Goal: Transaction & Acquisition: Purchase product/service

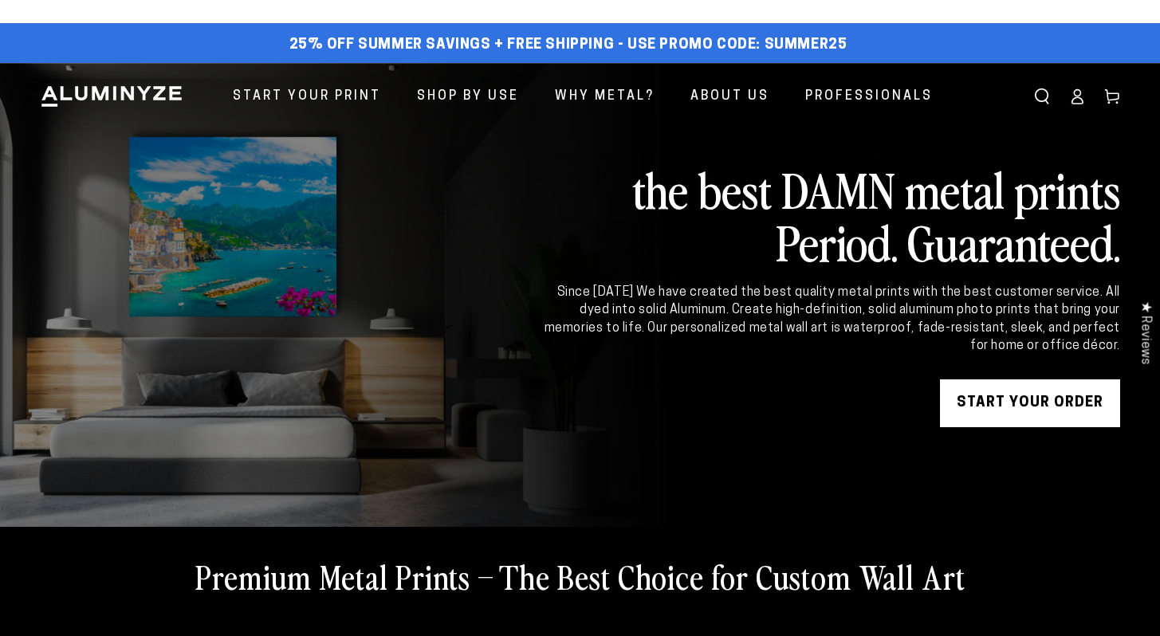
click at [1080, 413] on link "START YOUR Order" at bounding box center [1030, 403] width 180 height 48
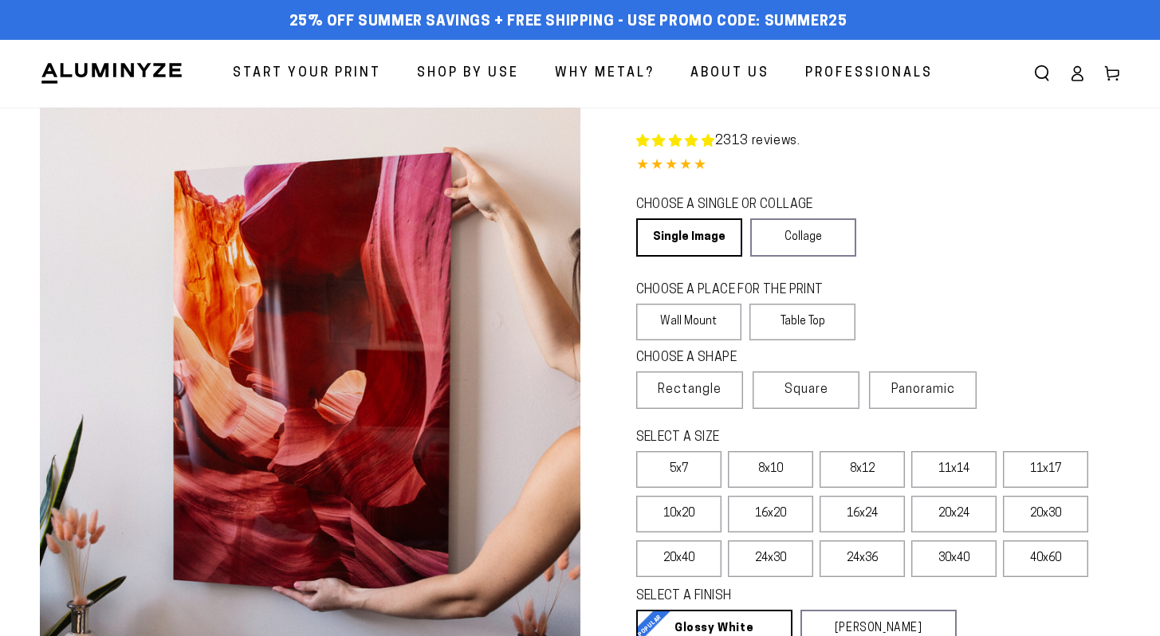
select select "**********"
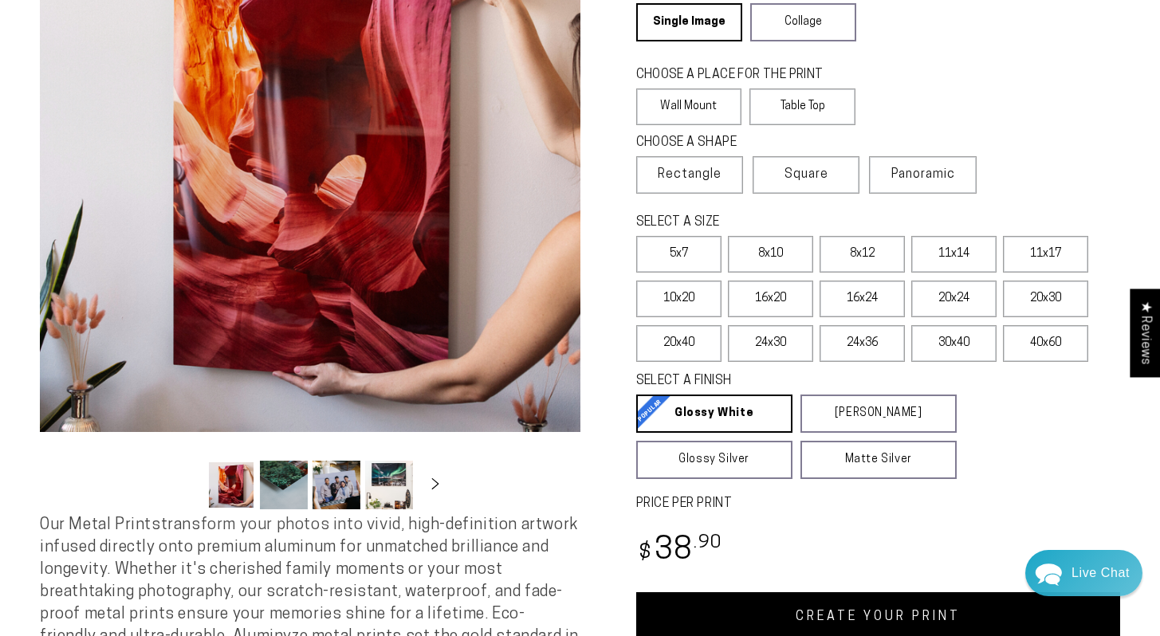
scroll to position [221, 0]
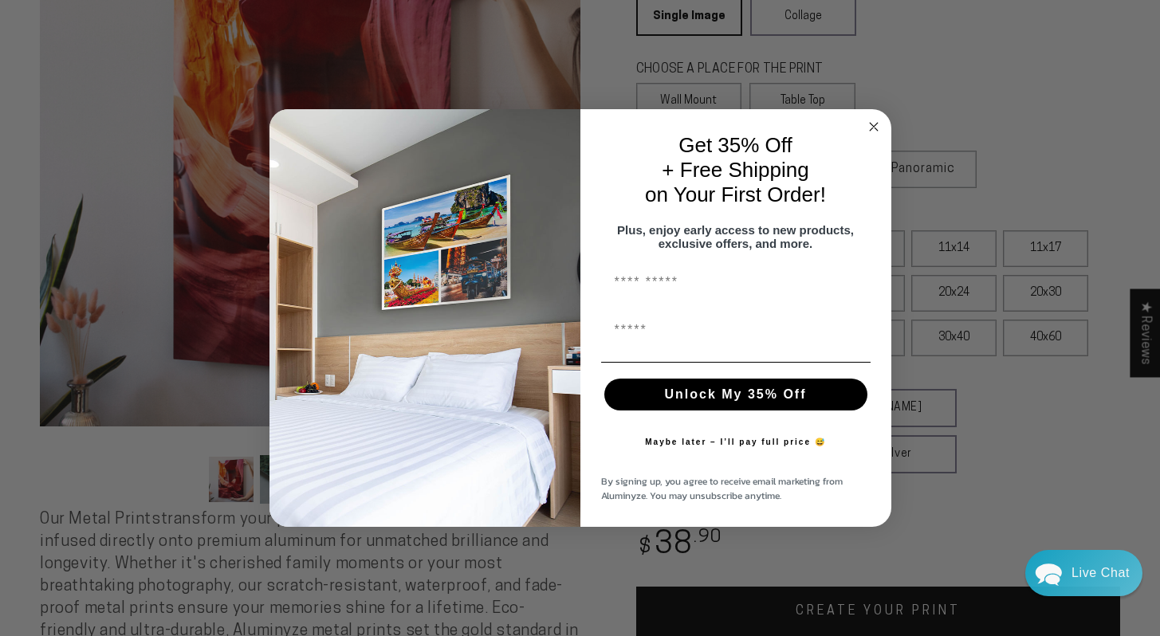
click at [868, 121] on circle "Close dialog" at bounding box center [873, 127] width 18 height 18
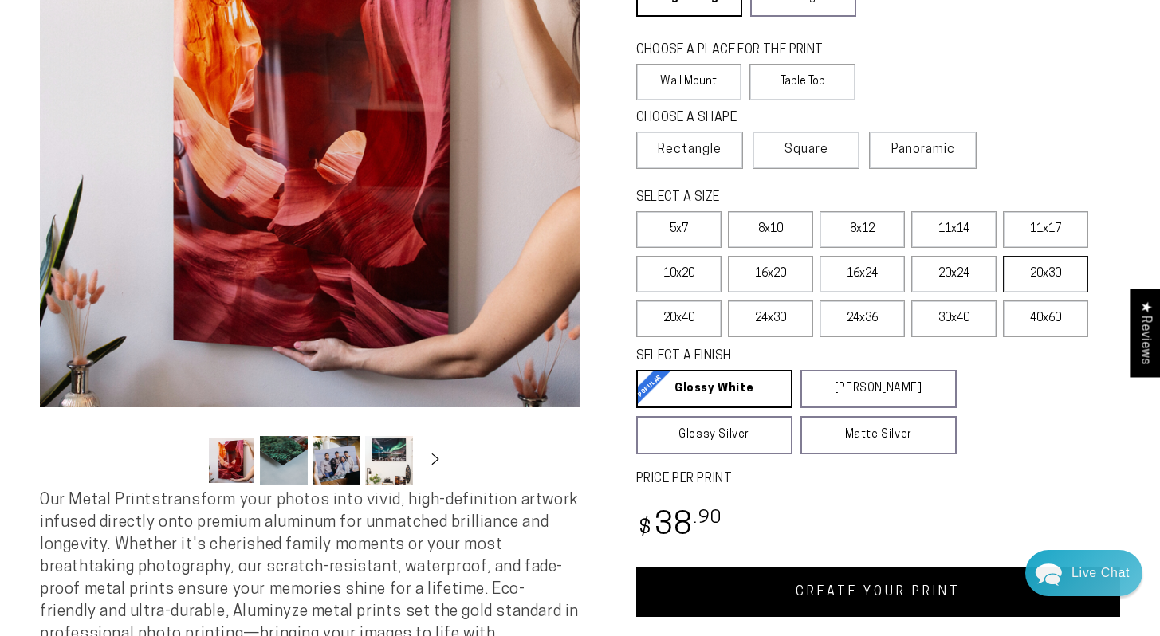
scroll to position [188, 0]
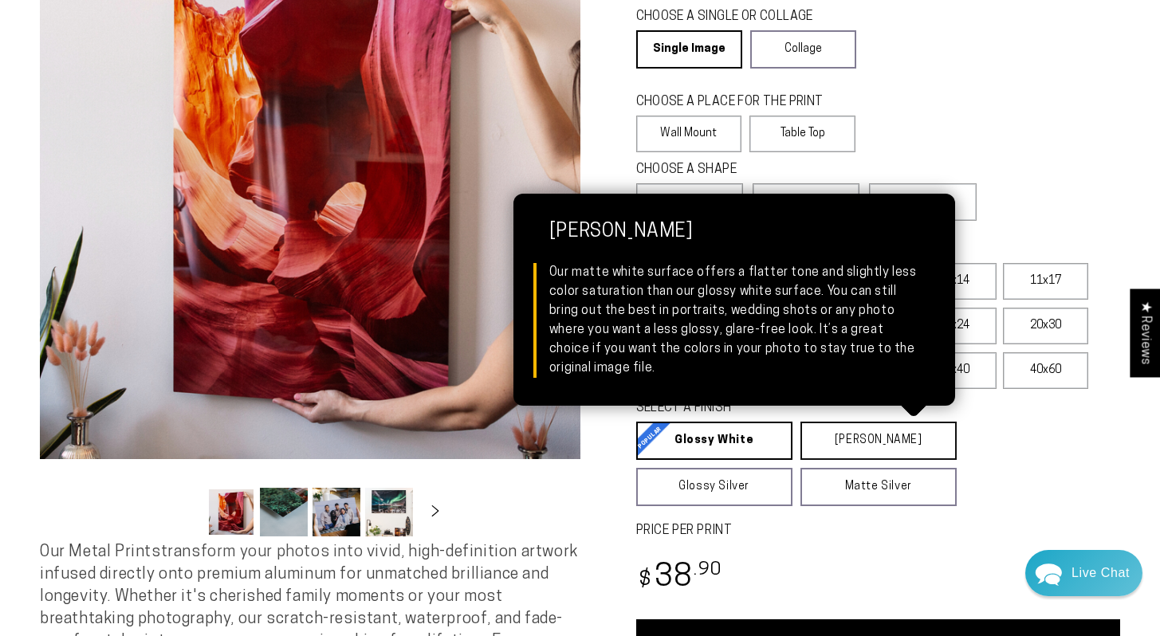
click at [875, 443] on link "Matte White Matte White Our matte white surface offers a flatter tone and sligh…" at bounding box center [878, 441] width 156 height 38
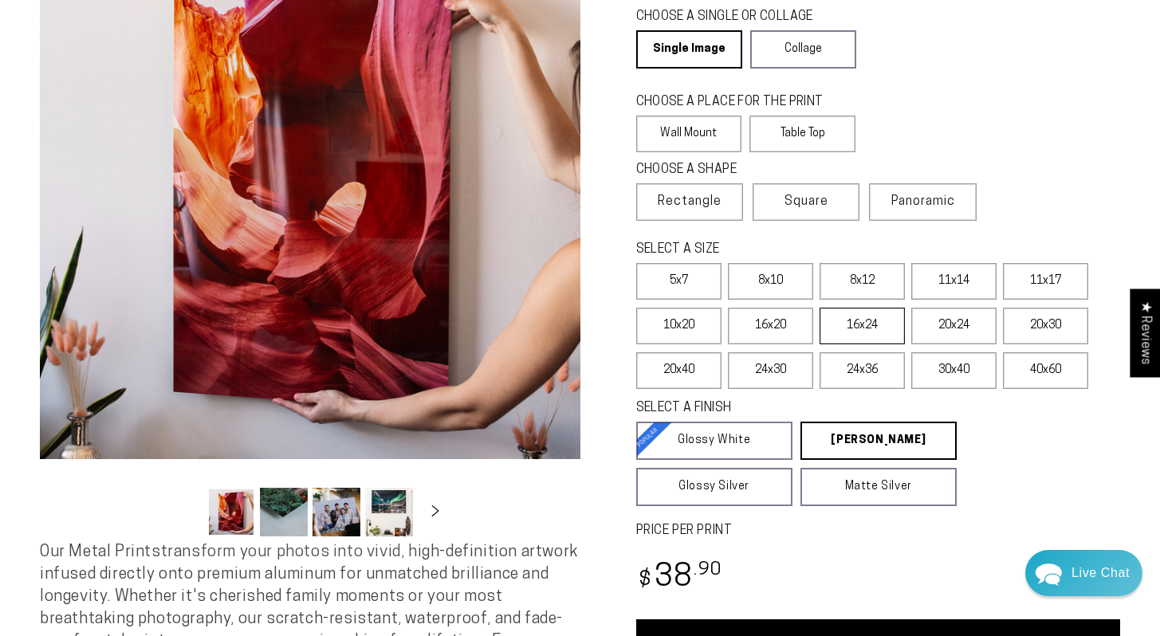
click at [878, 330] on label "16x24" at bounding box center [861, 326] width 85 height 37
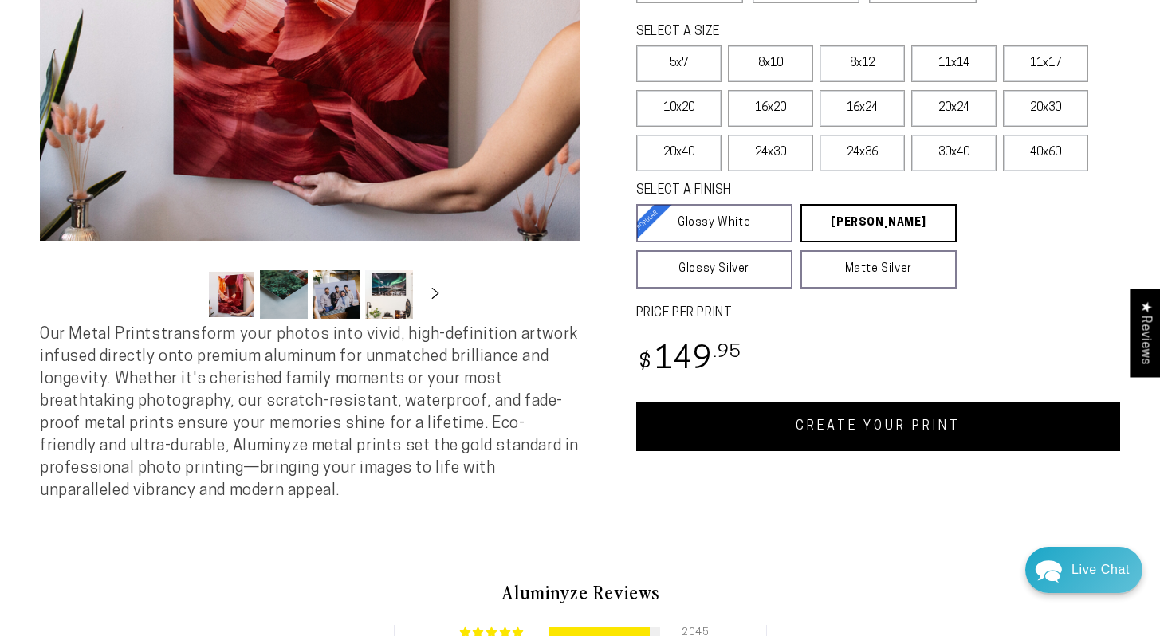
scroll to position [415, 0]
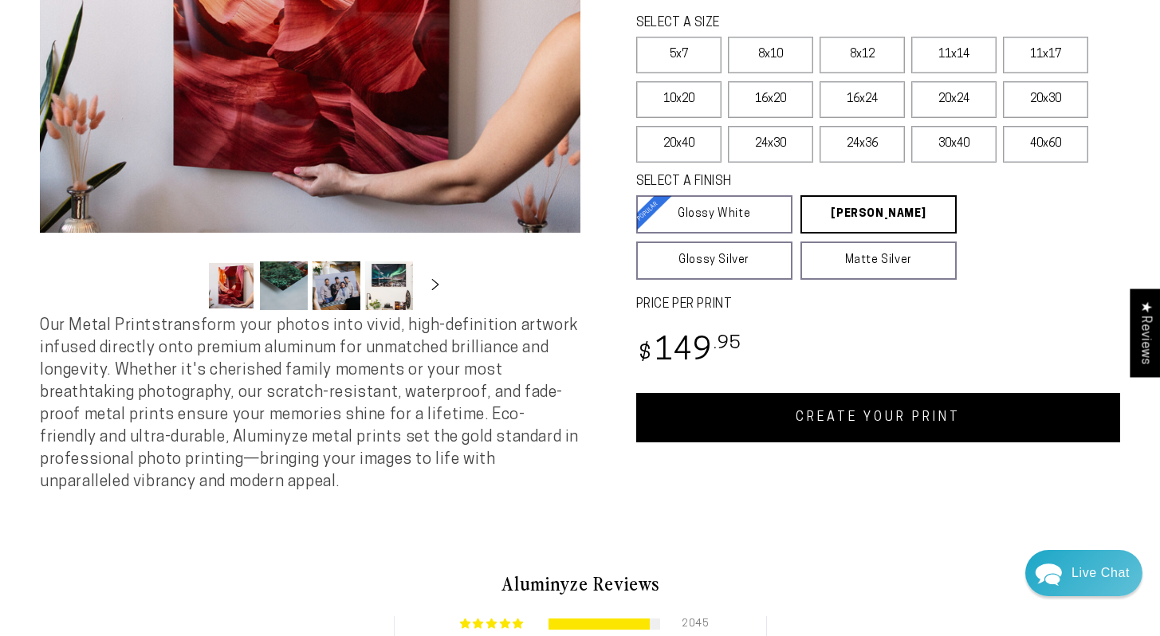
click at [944, 425] on link "CREATE YOUR PRINT" at bounding box center [878, 417] width 485 height 49
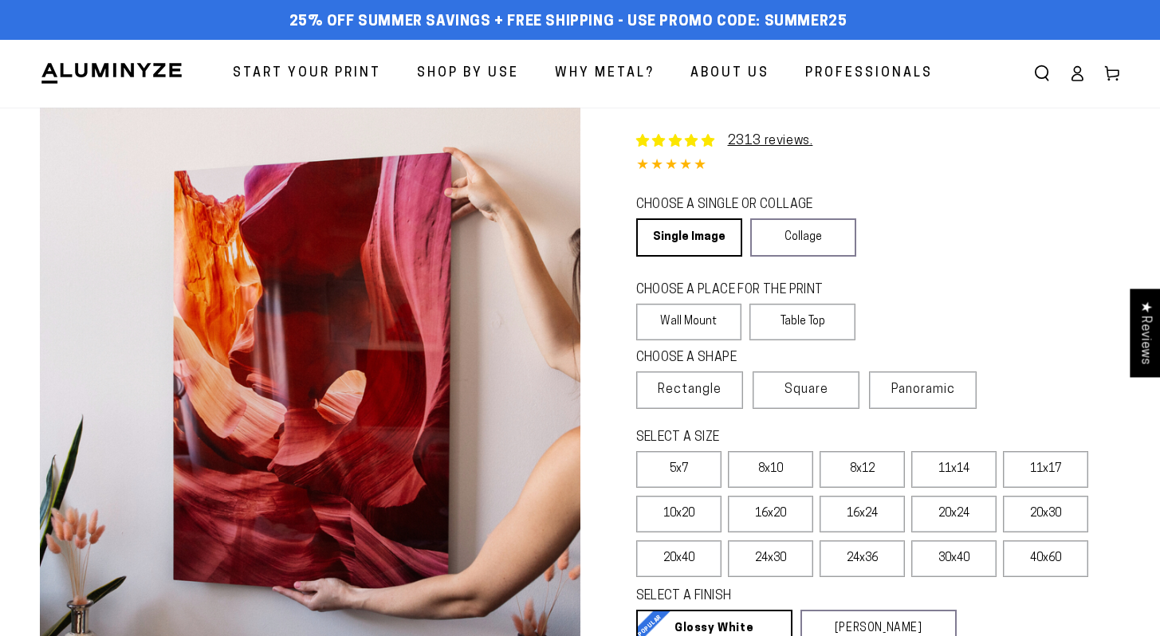
select select "**********"
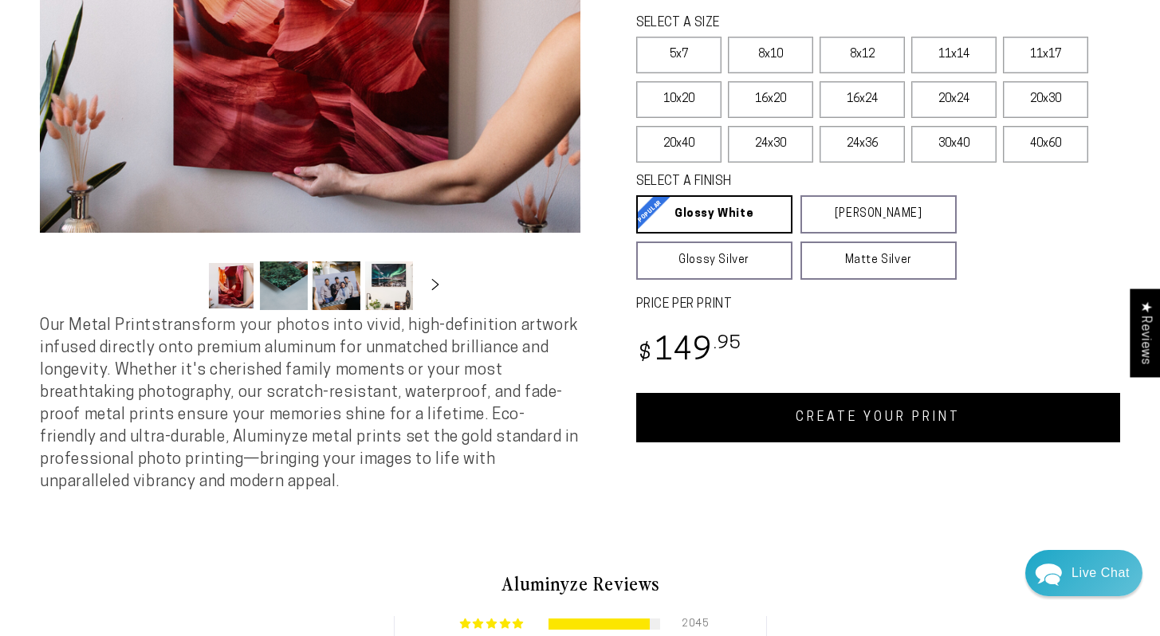
click at [859, 412] on link "CREATE YOUR PRINT" at bounding box center [878, 417] width 485 height 49
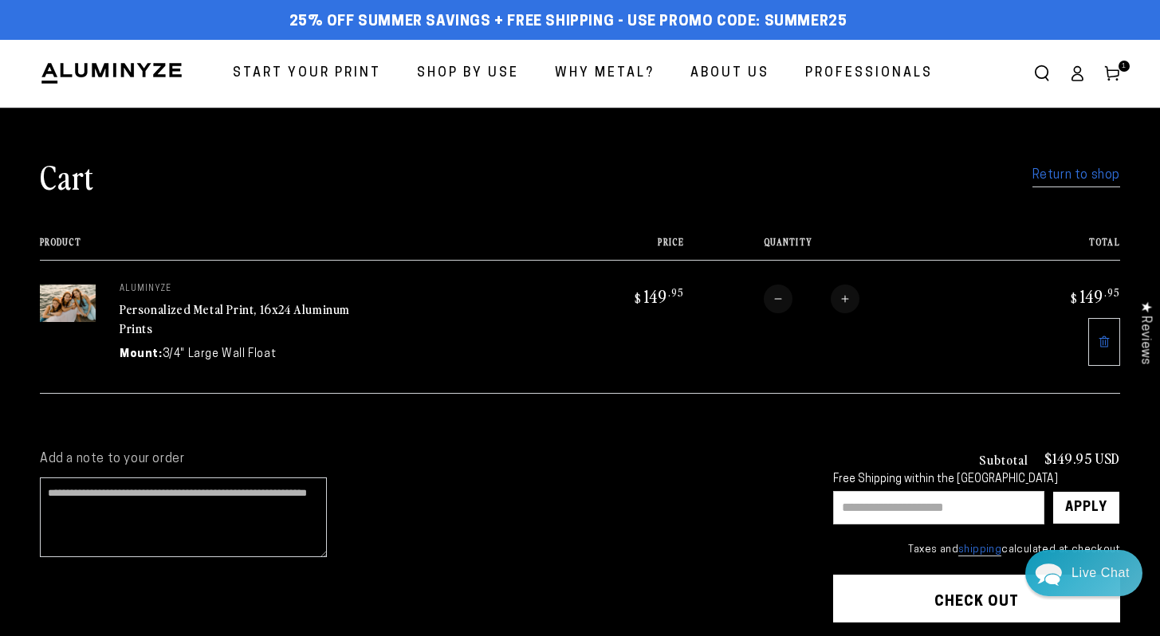
click at [923, 510] on input "text" at bounding box center [938, 507] width 211 height 33
type input "********"
click at [1091, 508] on div "Apply" at bounding box center [1086, 508] width 42 height 32
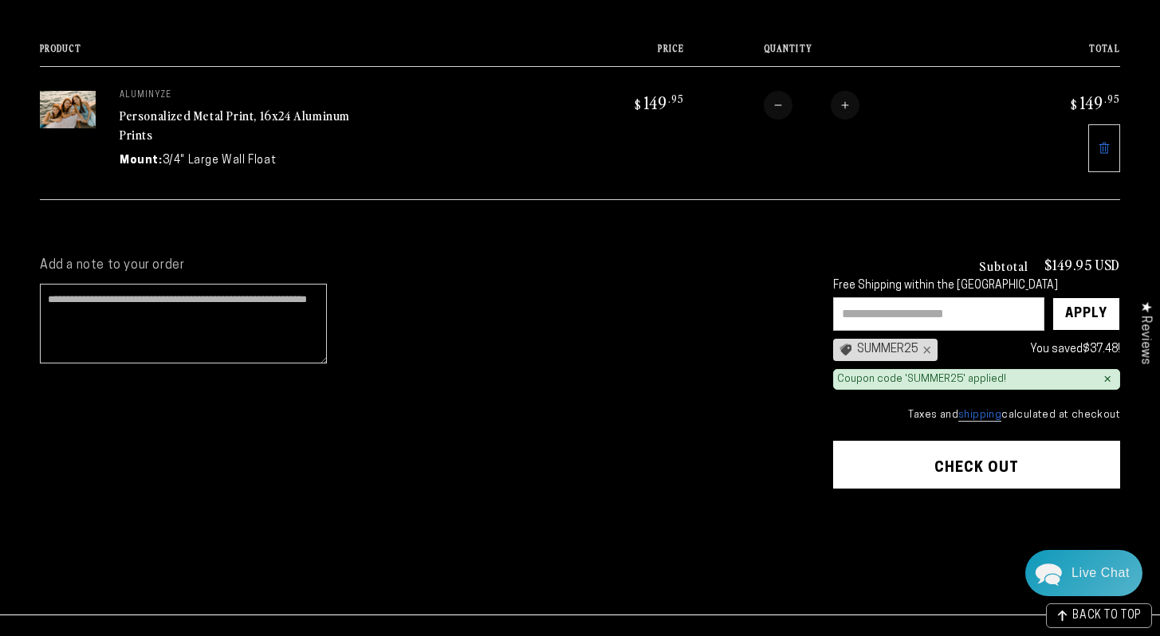
scroll to position [230, 0]
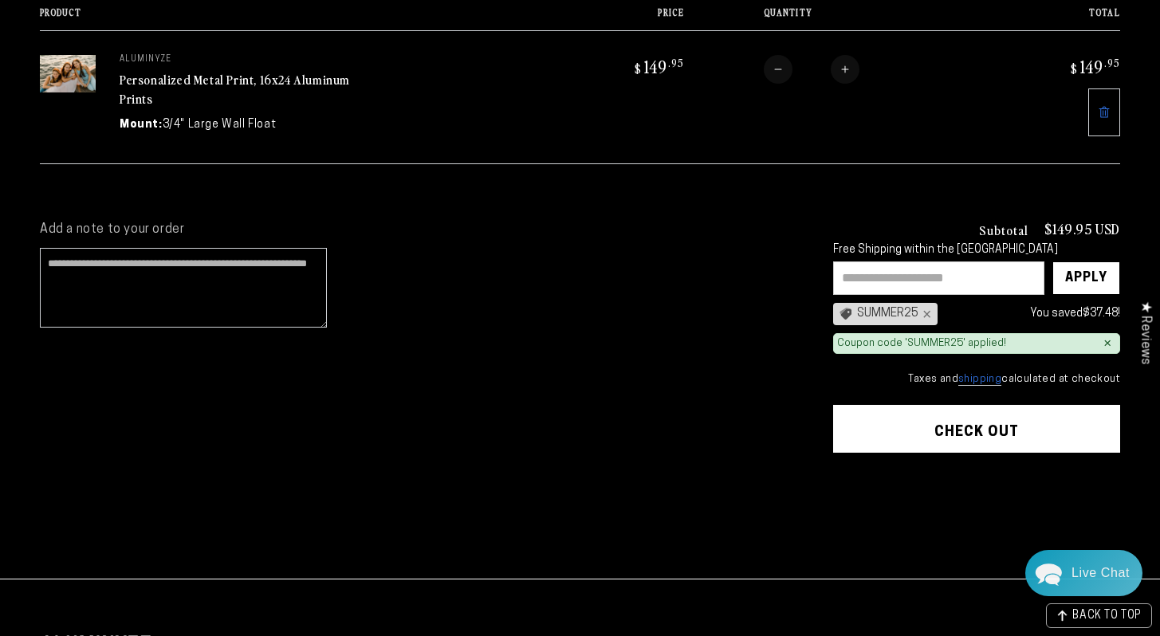
click at [996, 437] on button "Check out" at bounding box center [976, 429] width 287 height 48
